Goal: Transaction & Acquisition: Purchase product/service

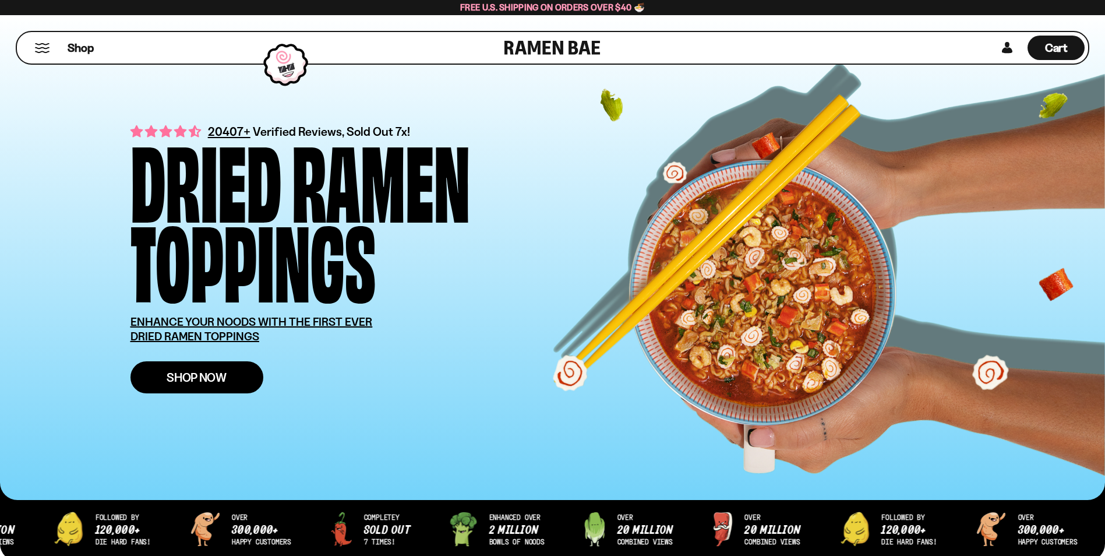
click at [187, 374] on span "Shop Now" at bounding box center [197, 377] width 60 height 12
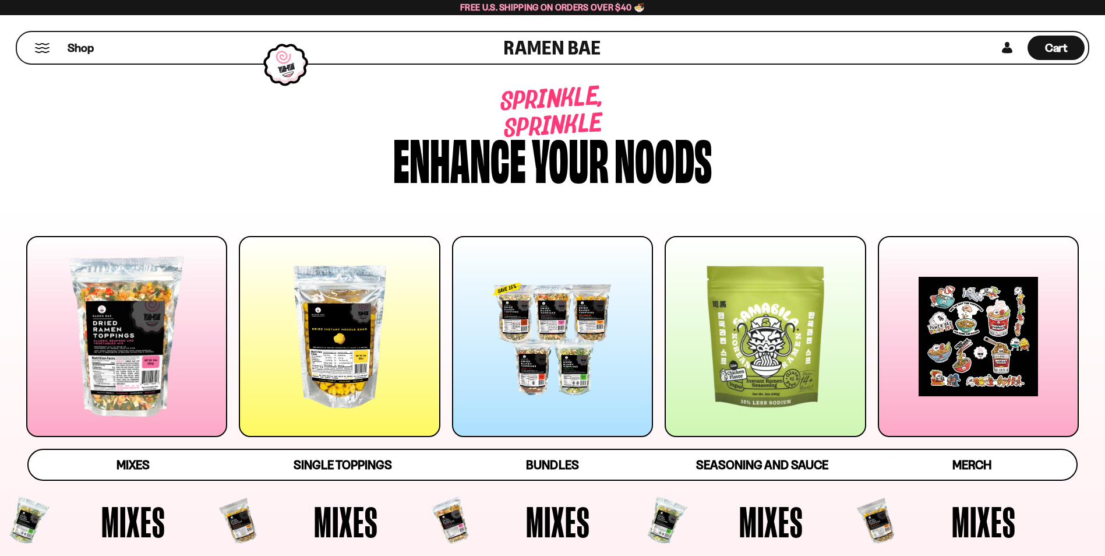
click at [127, 403] on div at bounding box center [126, 336] width 201 height 201
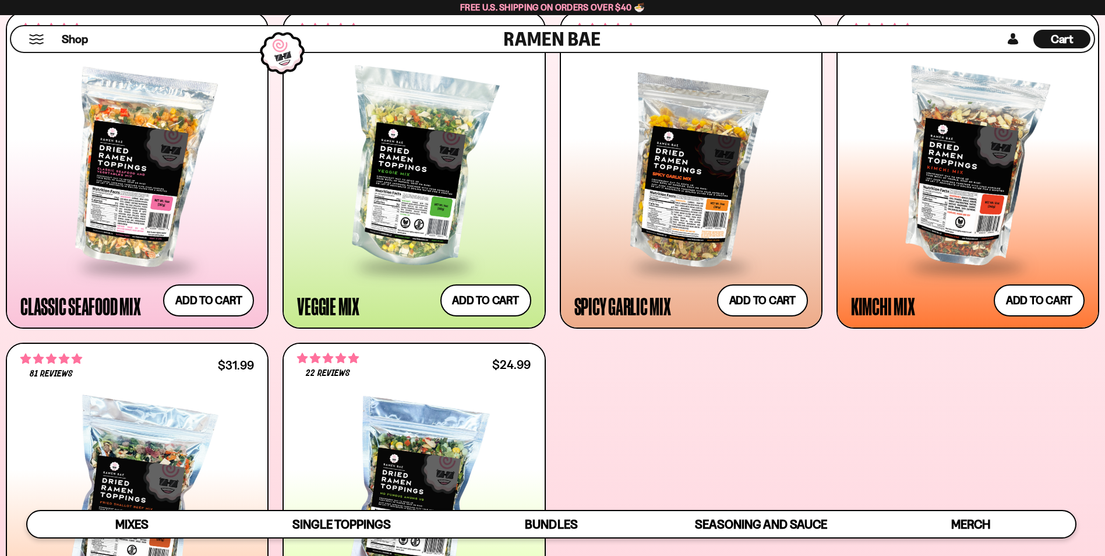
scroll to position [62, 0]
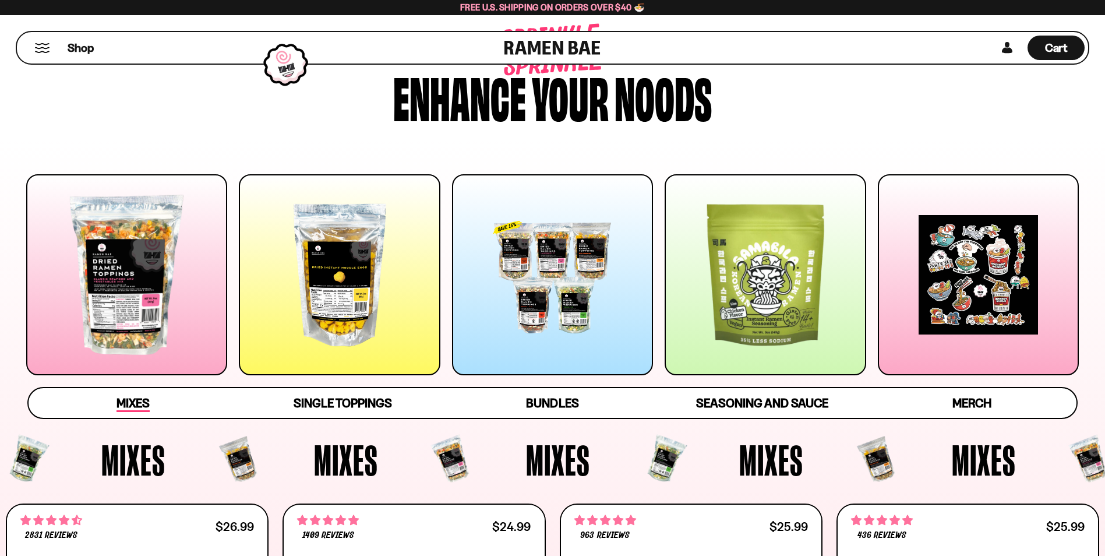
click at [139, 407] on span "Mixes" at bounding box center [132, 403] width 33 height 16
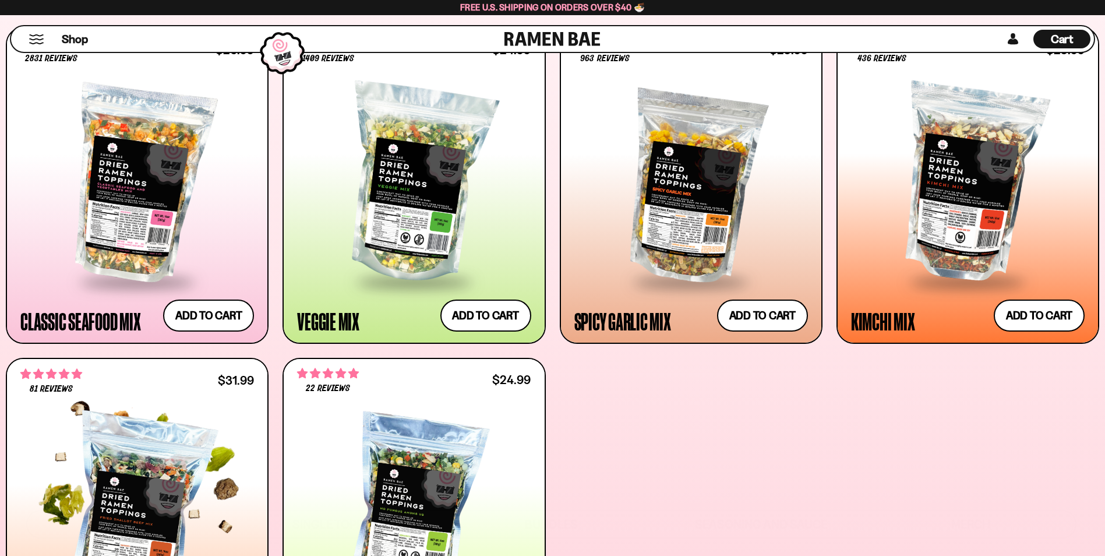
scroll to position [553, 0]
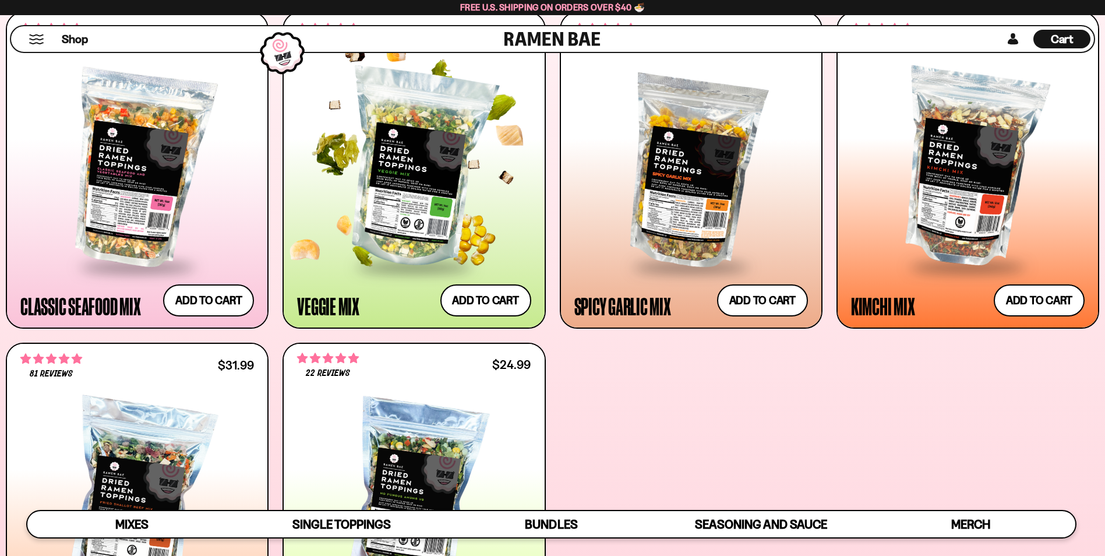
click at [400, 128] on div at bounding box center [414, 168] width 234 height 193
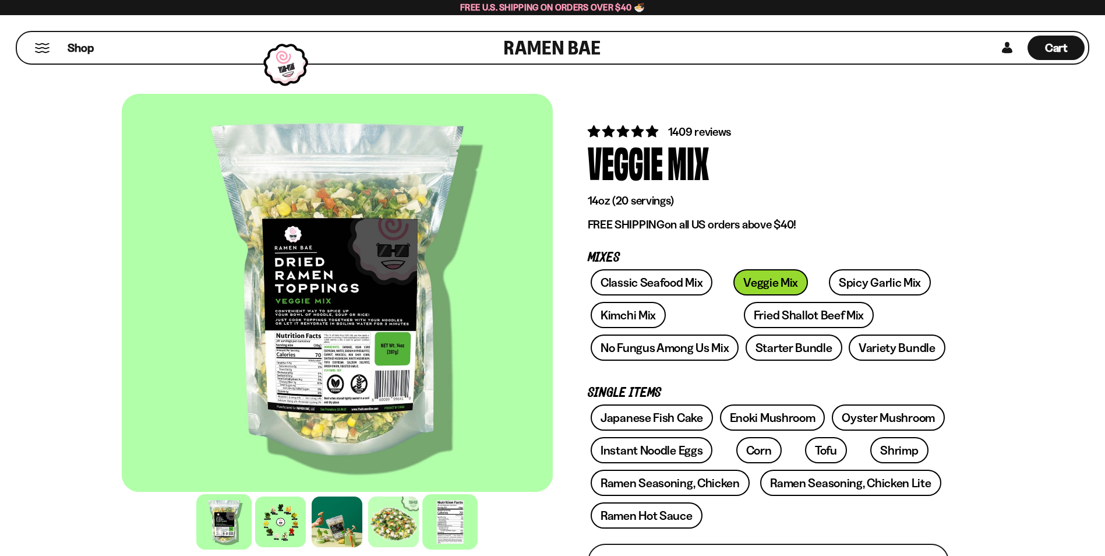
click at [462, 516] on div at bounding box center [449, 521] width 55 height 55
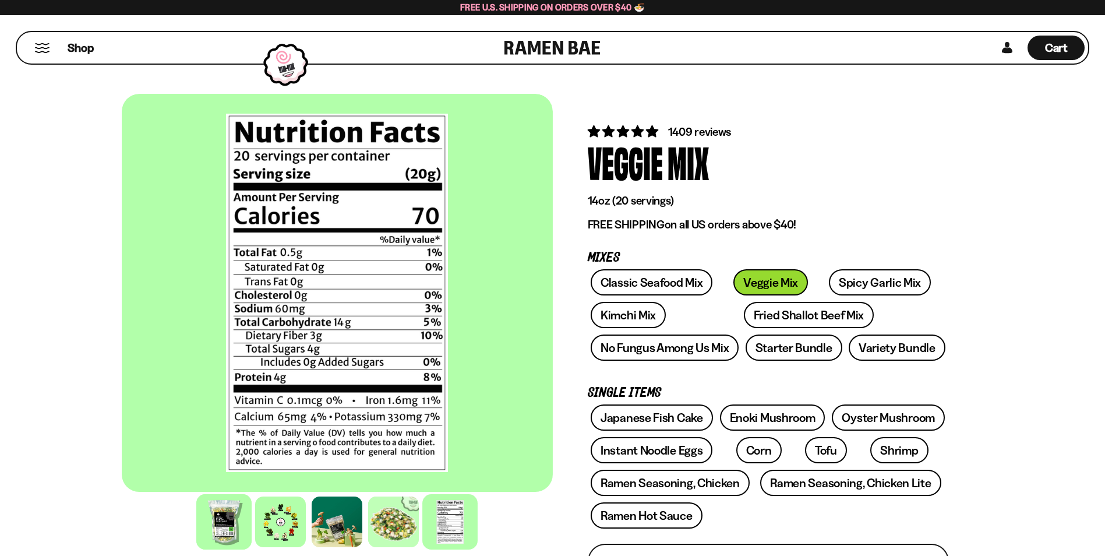
click at [213, 539] on div at bounding box center [223, 521] width 55 height 55
